Goal: Task Accomplishment & Management: Use online tool/utility

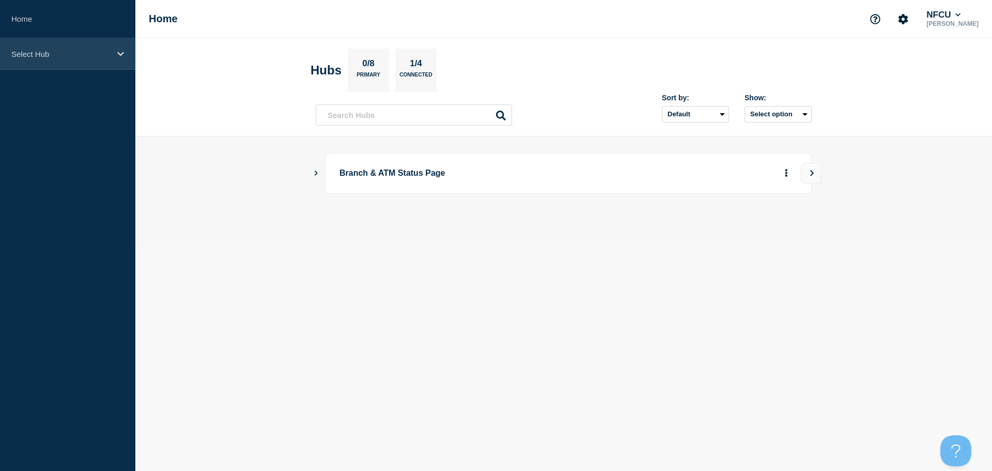
click at [116, 58] on div "Select Hub" at bounding box center [67, 54] width 135 height 32
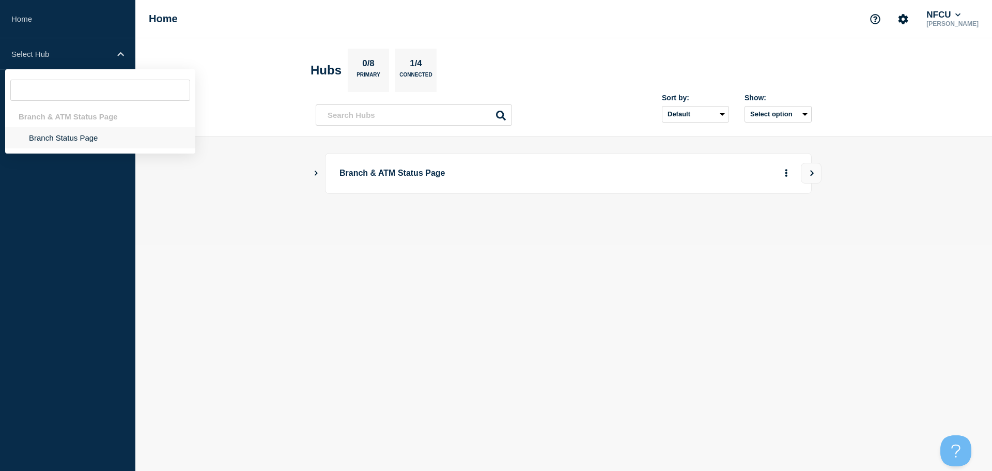
click at [50, 138] on li "Branch Status Page" at bounding box center [100, 137] width 190 height 21
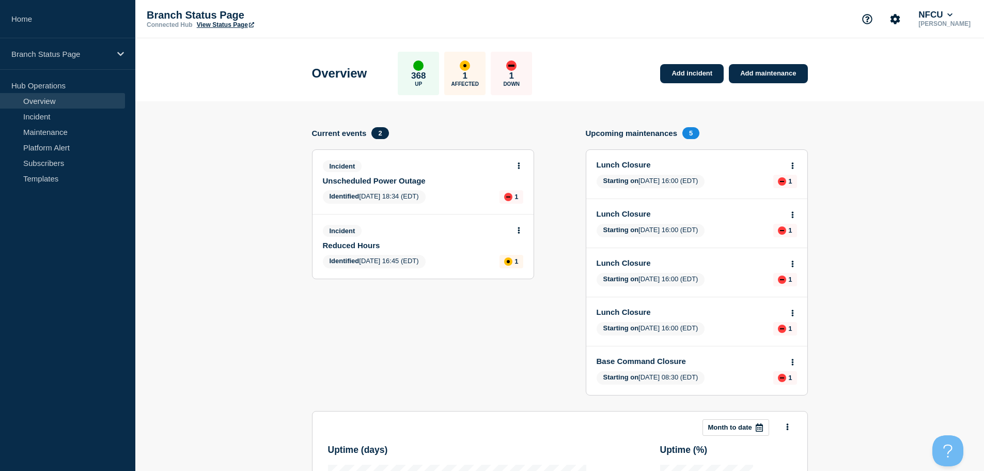
click at [456, 178] on link "Unscheduled Power Outage" at bounding box center [416, 180] width 187 height 9
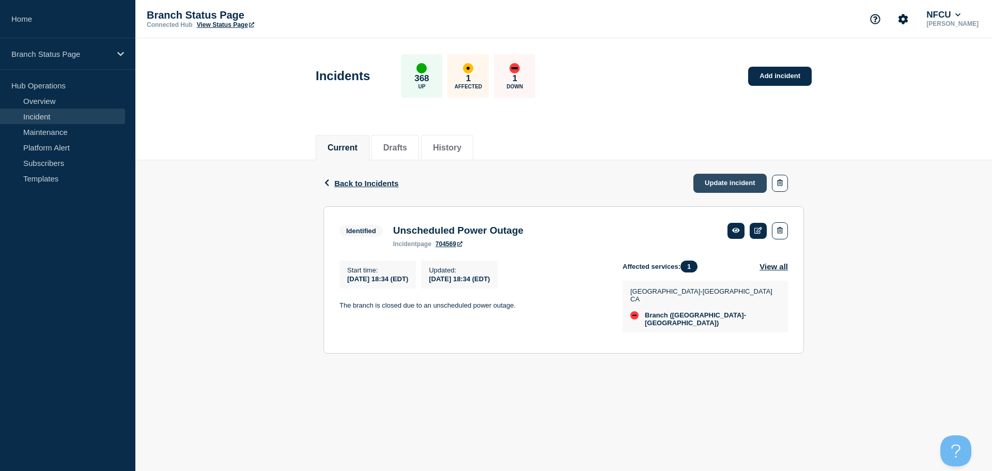
click at [726, 183] on link "Update incident" at bounding box center [730, 183] width 73 height 19
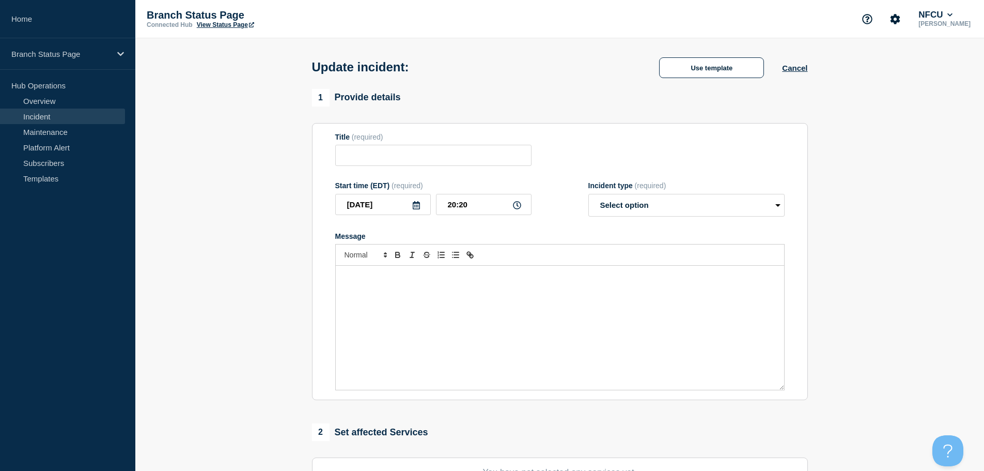
type input "Unscheduled Power Outage"
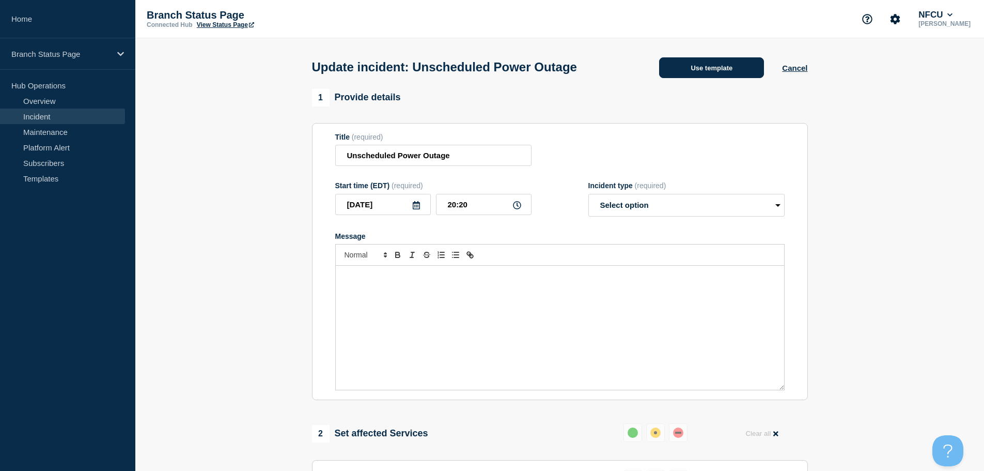
click at [717, 67] on button "Use template" at bounding box center [711, 67] width 105 height 21
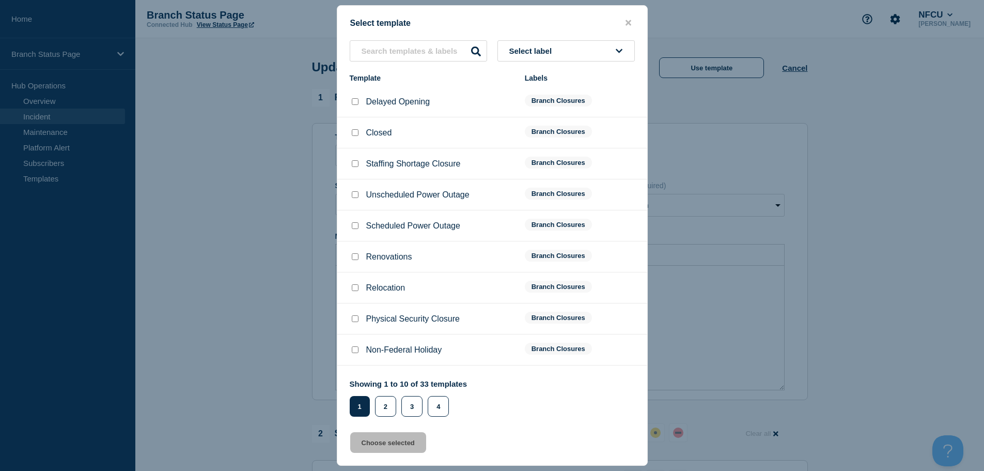
click at [574, 54] on button "Select label" at bounding box center [566, 50] width 137 height 21
click at [580, 57] on button "Select label" at bounding box center [566, 50] width 137 height 21
click at [588, 49] on button "Select label" at bounding box center [566, 50] width 137 height 21
click at [549, 130] on button "Branch Resolved (During Normal Business Hours)" at bounding box center [566, 133] width 137 height 30
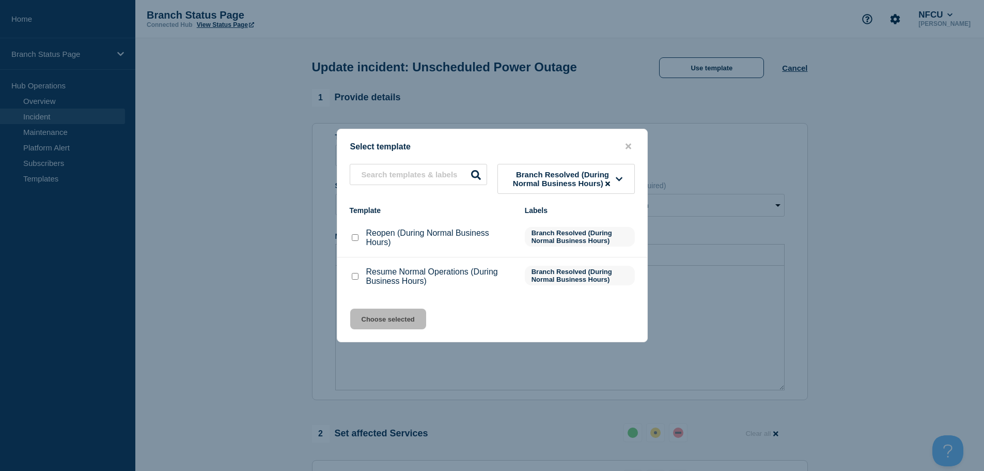
click at [355, 240] on input "Reopen (During Normal Business Hours) checkbox" at bounding box center [355, 237] width 7 height 7
checkbox input "true"
click at [412, 320] on button "Choose selected" at bounding box center [388, 319] width 76 height 21
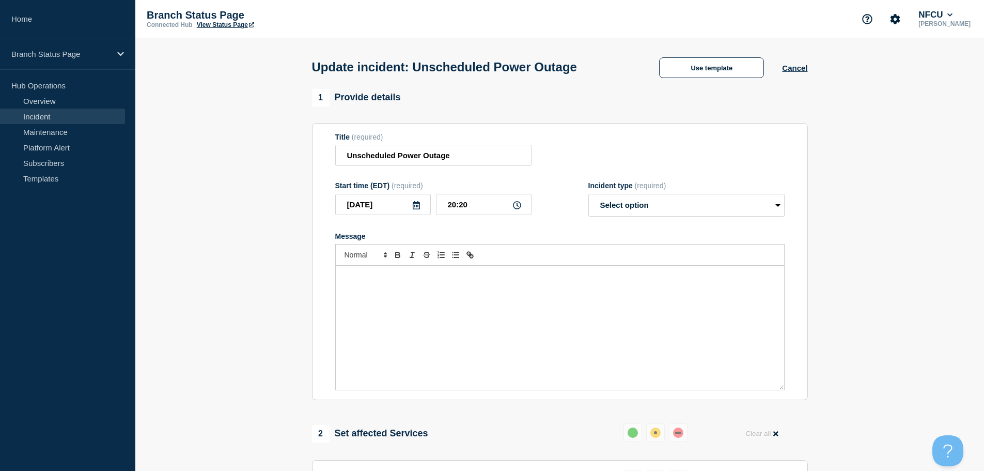
select select "resolved"
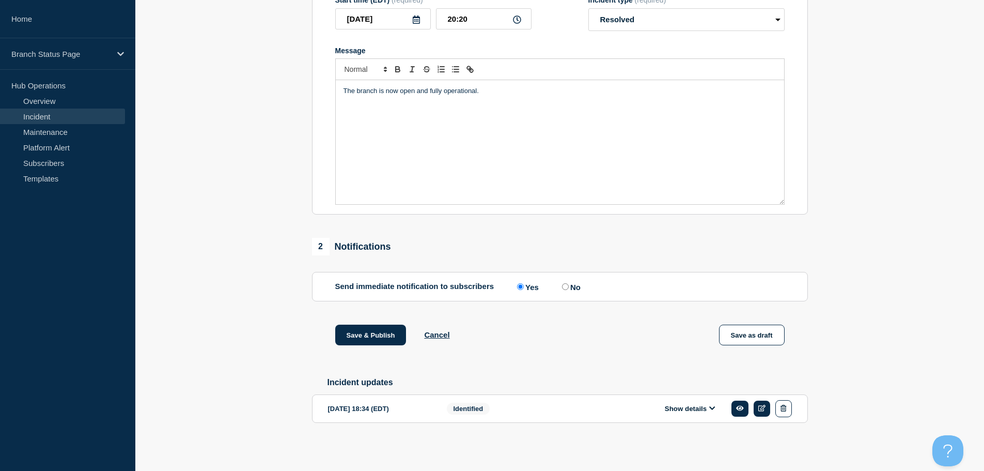
scroll to position [208, 0]
click at [390, 334] on button "Save & Publish" at bounding box center [370, 335] width 71 height 21
